Goal: Transaction & Acquisition: Purchase product/service

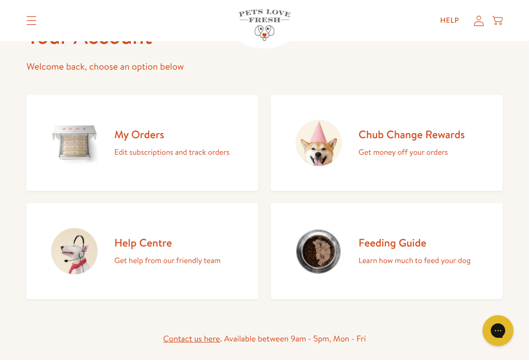
scroll to position [68, 0]
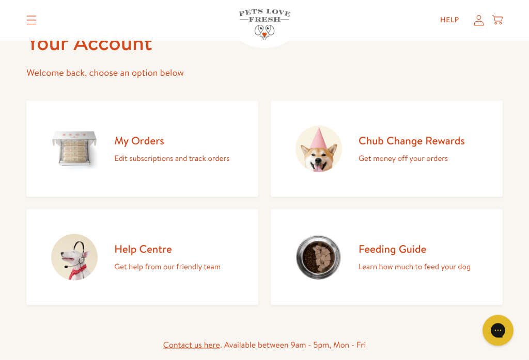
click at [153, 145] on h2 "My Orders" at bounding box center [171, 141] width 115 height 14
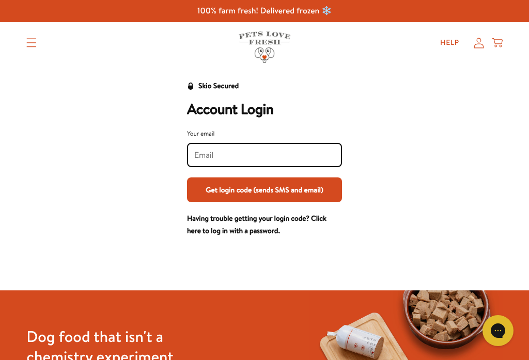
click at [208, 156] on input "Your email" at bounding box center [264, 155] width 140 height 11
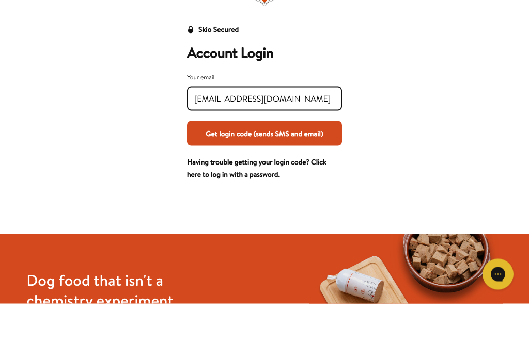
type input "feltonae@btinternet.com"
click at [306, 178] on button "Get login code (sends SMS and email)" at bounding box center [264, 190] width 155 height 25
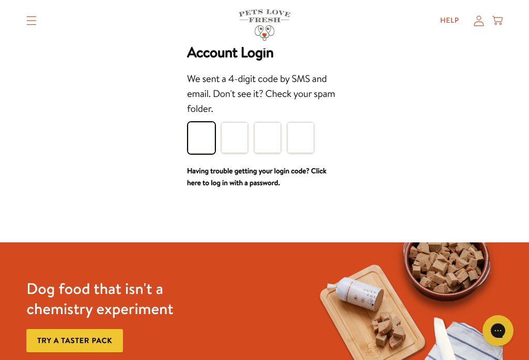
click at [210, 143] on input "Please enter your pin code" at bounding box center [201, 137] width 27 height 31
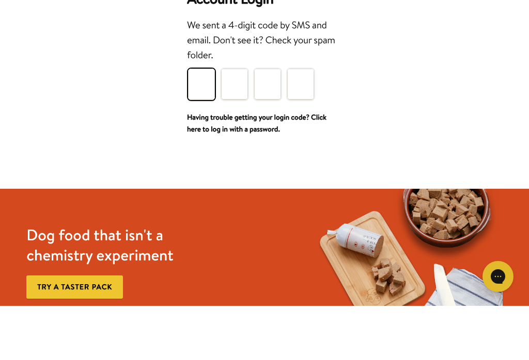
type input "9"
type input "4"
type input "8"
type input "7"
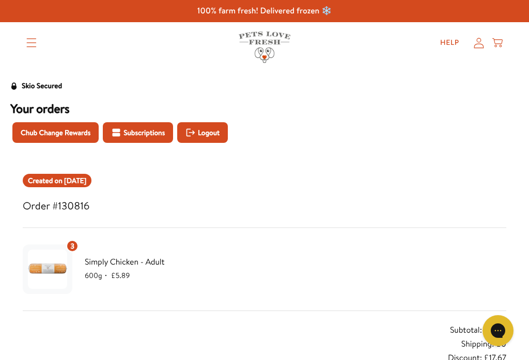
click at [501, 43] on icon at bounding box center [497, 41] width 10 height 6
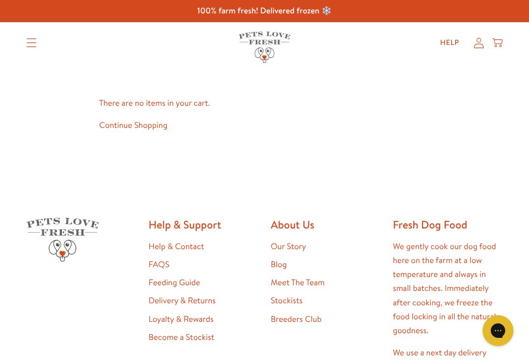
click at [155, 130] on link "Continue Shopping" at bounding box center [133, 125] width 68 height 11
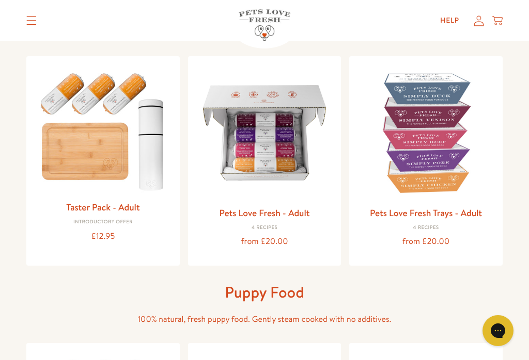
scroll to position [99, 0]
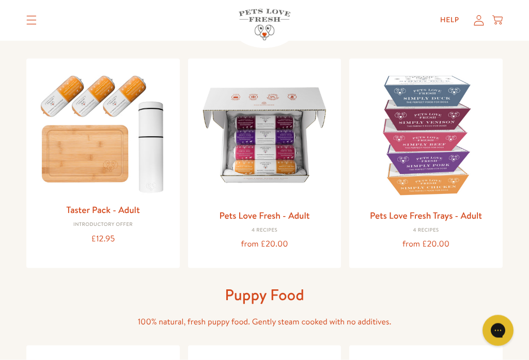
click at [283, 214] on link "Pets Love Fresh - Adult" at bounding box center [264, 215] width 90 height 13
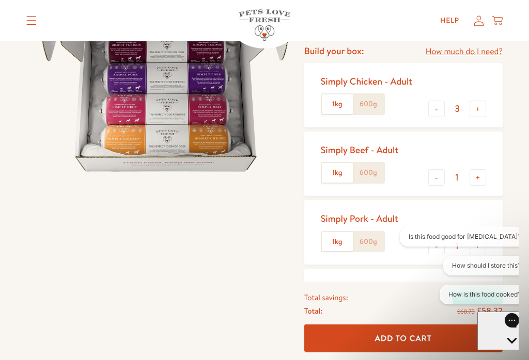
scroll to position [127, 0]
click at [480, 179] on button "+" at bounding box center [477, 178] width 17 height 17
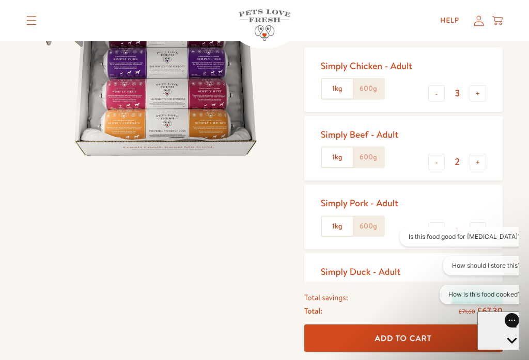
scroll to position [141, 0]
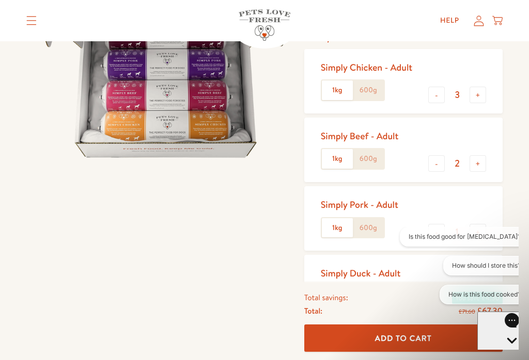
click at [414, 69] on div "Simply Chicken - Adult 1kg 600g" at bounding box center [371, 81] width 100 height 48
click at [456, 98] on input "3" at bounding box center [457, 94] width 25 height 11
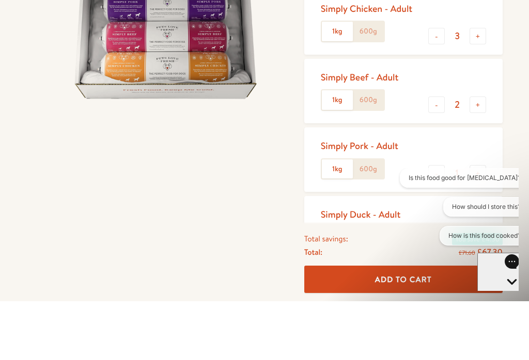
click at [465, 158] on input "2" at bounding box center [457, 163] width 25 height 11
type input "0"
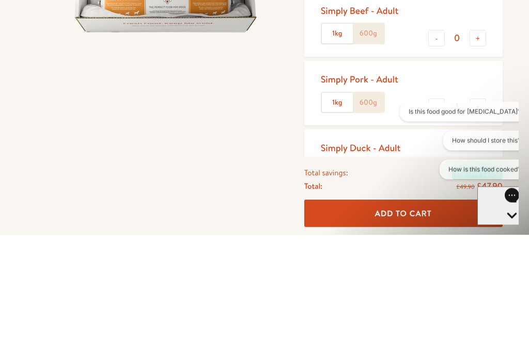
click at [469, 224] on button "+" at bounding box center [477, 232] width 17 height 17
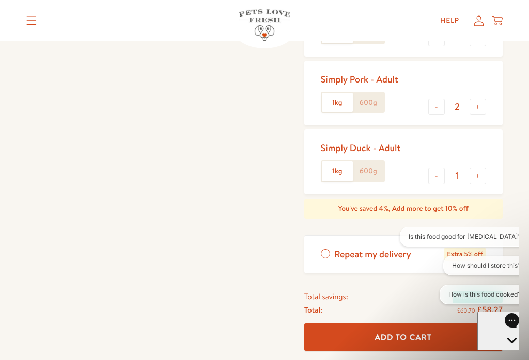
click at [464, 104] on input "2" at bounding box center [457, 106] width 25 height 11
type input "0"
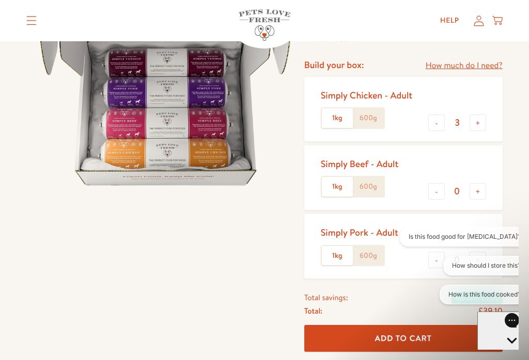
scroll to position [104, 0]
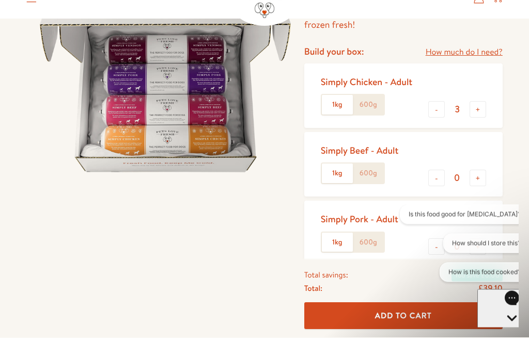
click at [457, 127] on input "3" at bounding box center [457, 132] width 25 height 11
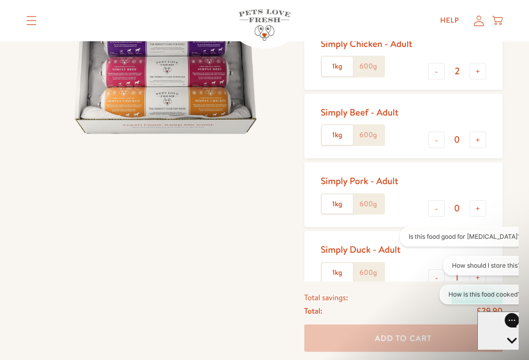
scroll to position [160, 0]
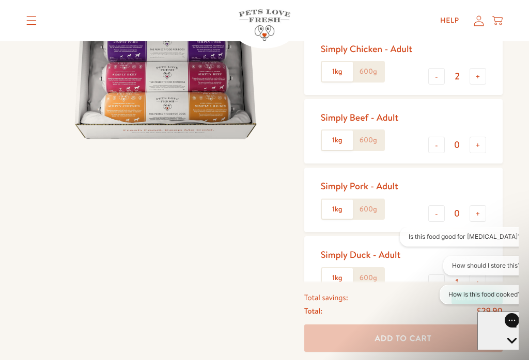
click at [477, 81] on button "+" at bounding box center [477, 76] width 17 height 17
type input "3"
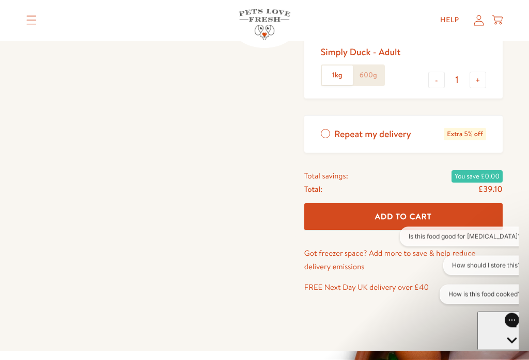
scroll to position [364, 0]
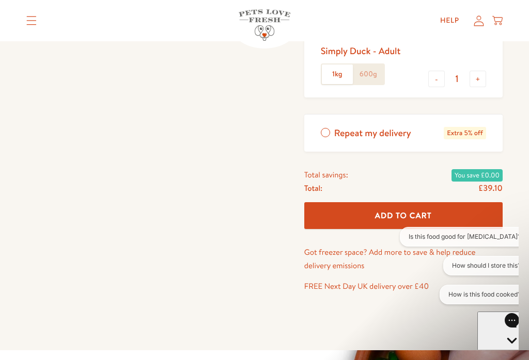
click at [423, 215] on span "Add To Cart" at bounding box center [403, 215] width 57 height 11
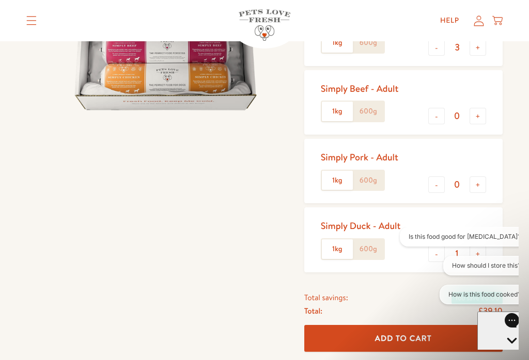
scroll to position [186, 0]
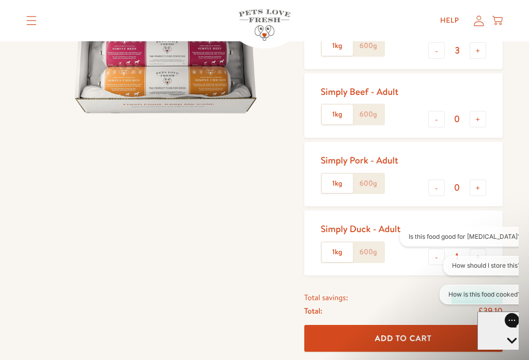
click at [481, 113] on button "+" at bounding box center [477, 119] width 17 height 17
type input "1"
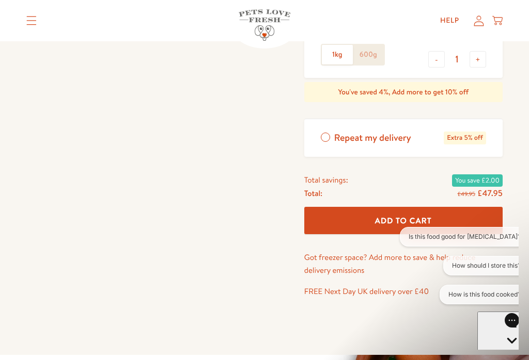
scroll to position [384, 0]
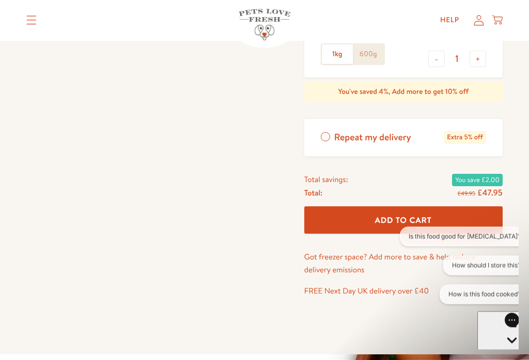
click at [430, 215] on span "Add To Cart" at bounding box center [403, 220] width 57 height 11
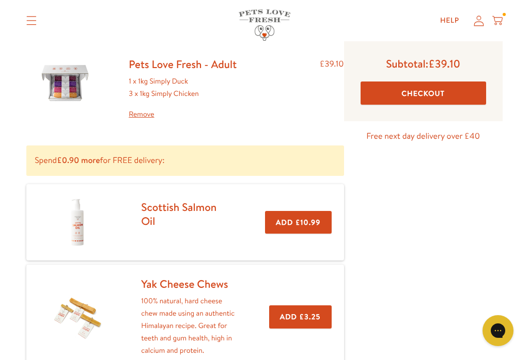
scroll to position [75, 0]
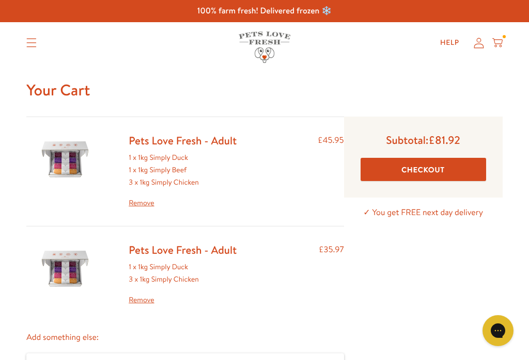
click at [145, 298] on link "Remove" at bounding box center [183, 300] width 108 height 12
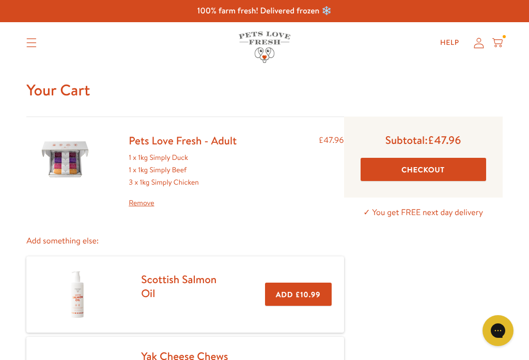
click at [439, 171] on button "Checkout" at bounding box center [422, 169] width 125 height 23
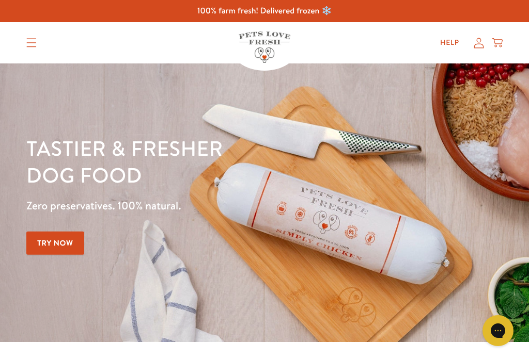
click at [480, 45] on icon at bounding box center [478, 43] width 10 height 11
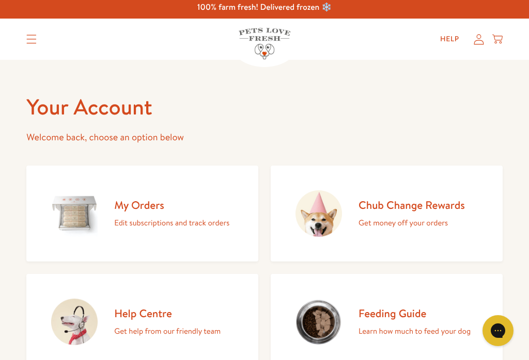
scroll to position [9, 0]
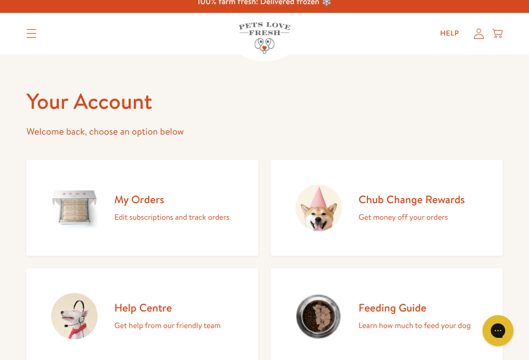
click at [481, 34] on icon at bounding box center [478, 33] width 10 height 11
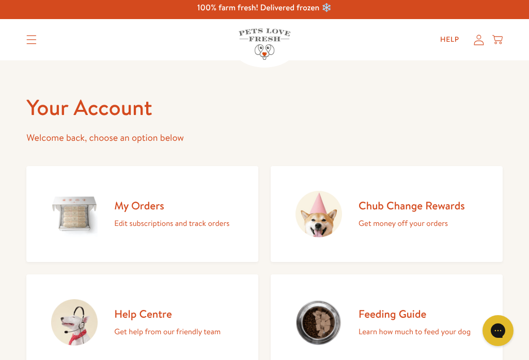
scroll to position [4, 0]
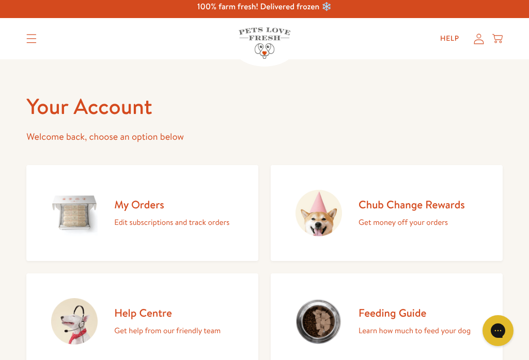
click at [39, 38] on summary "Translation missing: en.sections.header.menu" at bounding box center [31, 39] width 27 height 26
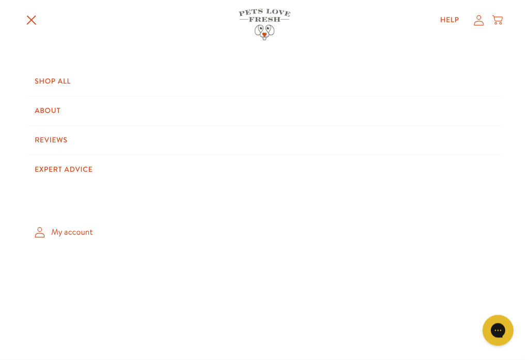
scroll to position [58, 0]
click at [483, 20] on icon at bounding box center [478, 20] width 10 height 11
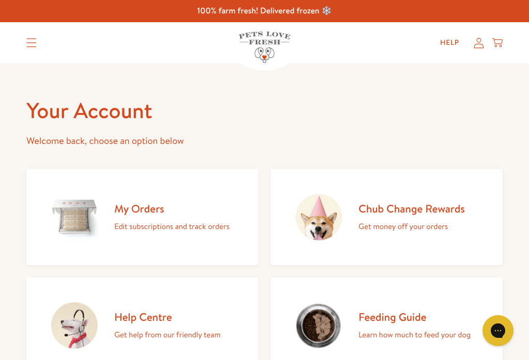
scroll to position [5, 0]
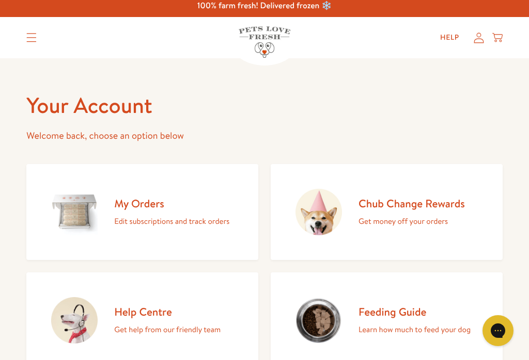
click at [453, 35] on link "Help" at bounding box center [450, 37] width 36 height 21
